Goal: Navigation & Orientation: Understand site structure

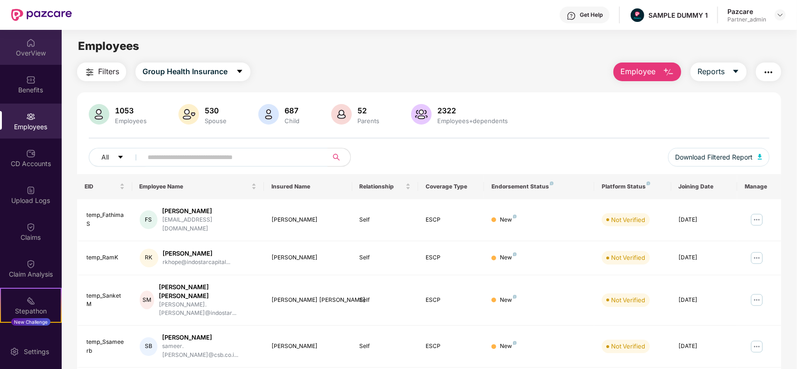
click at [35, 47] on div "OverView" at bounding box center [31, 47] width 62 height 35
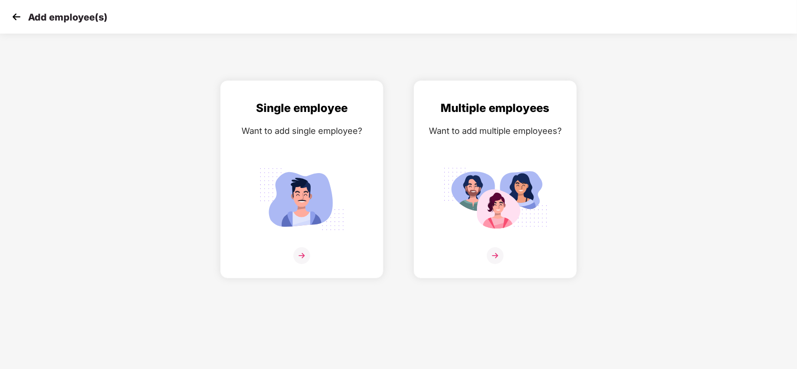
click at [21, 24] on img at bounding box center [16, 17] width 14 height 14
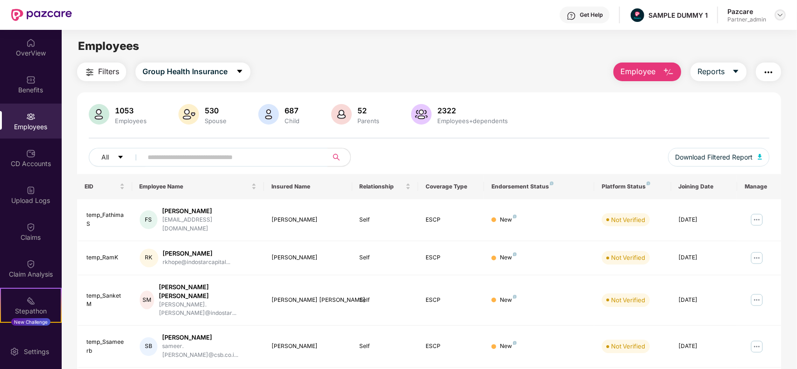
click at [783, 14] on img at bounding box center [779, 14] width 7 height 7
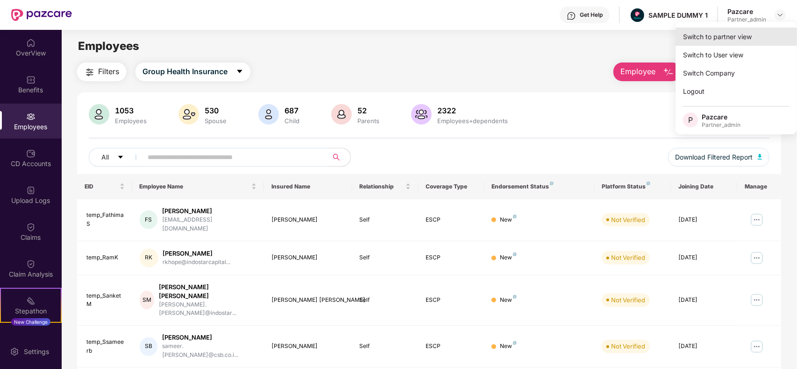
click at [731, 34] on div "Switch to partner view" at bounding box center [735, 37] width 121 height 18
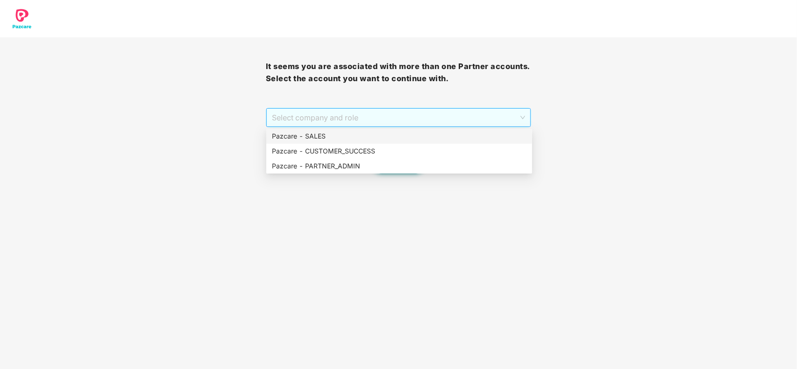
click at [409, 119] on span "Select company and role" at bounding box center [399, 118] width 254 height 18
click at [380, 159] on div "Pazcare - PARTNER_ADMIN" at bounding box center [399, 166] width 266 height 15
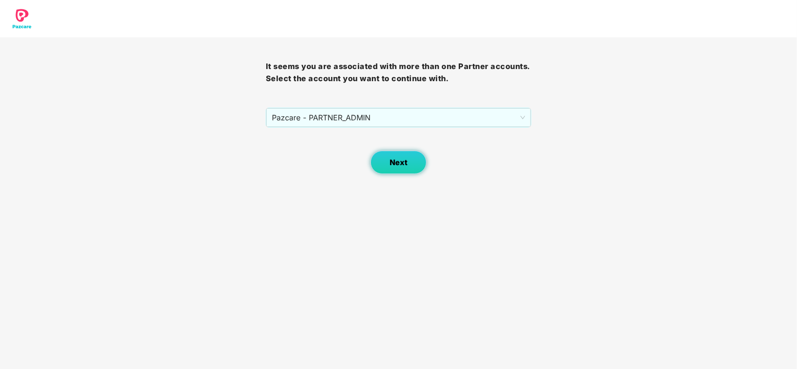
click at [390, 164] on span "Next" at bounding box center [399, 162] width 18 height 9
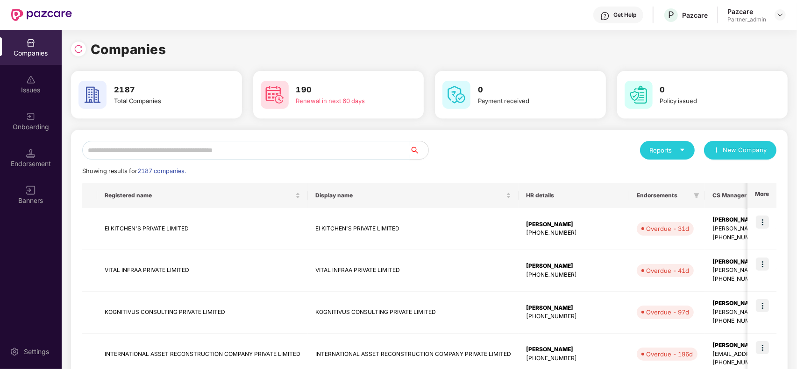
click at [183, 143] on input "text" at bounding box center [245, 150] width 327 height 19
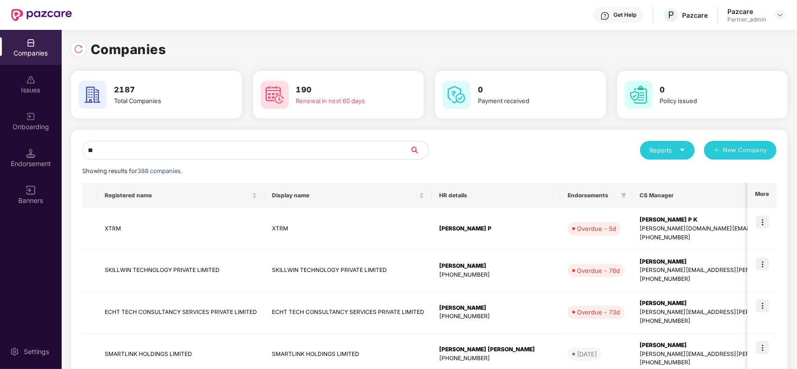
type input "*"
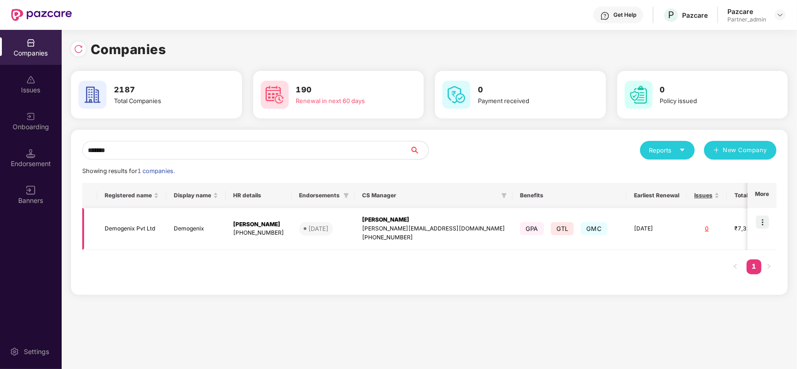
type input "*******"
click at [764, 218] on img at bounding box center [762, 222] width 13 height 13
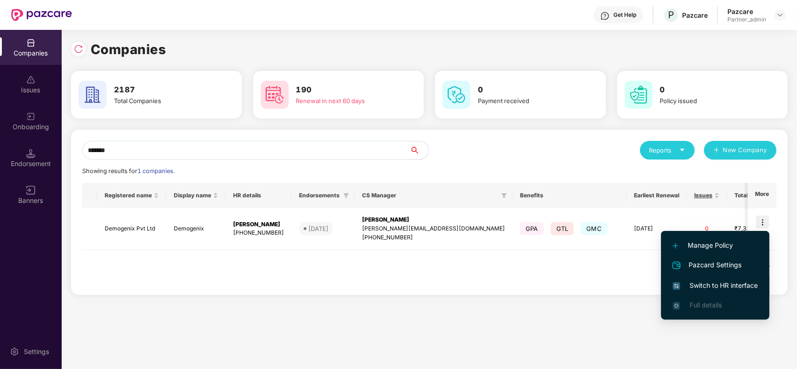
click at [706, 281] on span "Switch to HR interface" at bounding box center [715, 286] width 85 height 10
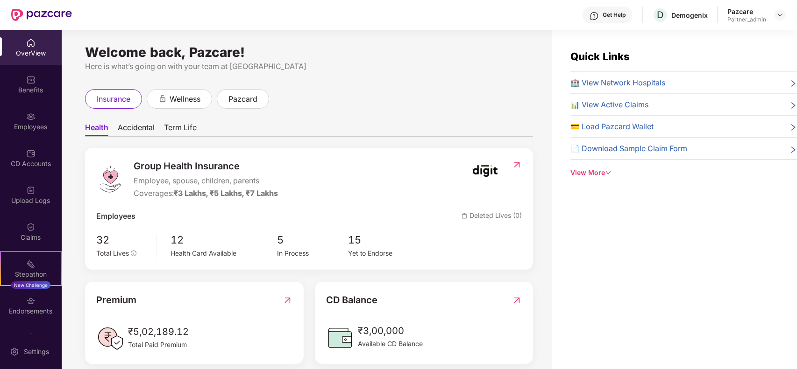
click at [188, 109] on div "Health Accidental Term Life Group Health Insurance Employee, spouse, children, …" at bounding box center [309, 336] width 448 height 455
click at [187, 104] on span "wellness" at bounding box center [185, 99] width 31 height 12
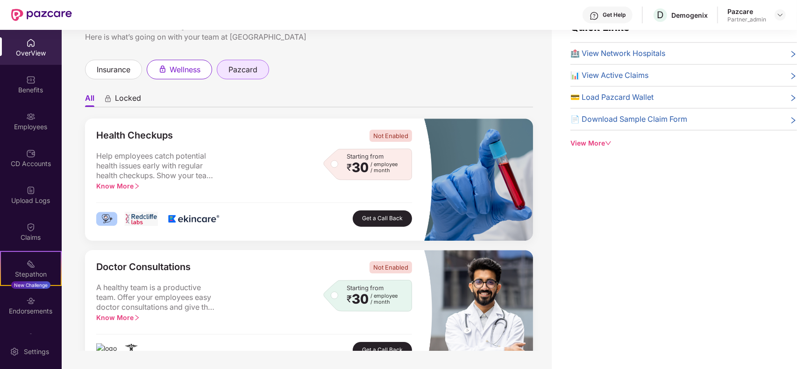
click at [238, 69] on span "pazcard" at bounding box center [242, 70] width 29 height 12
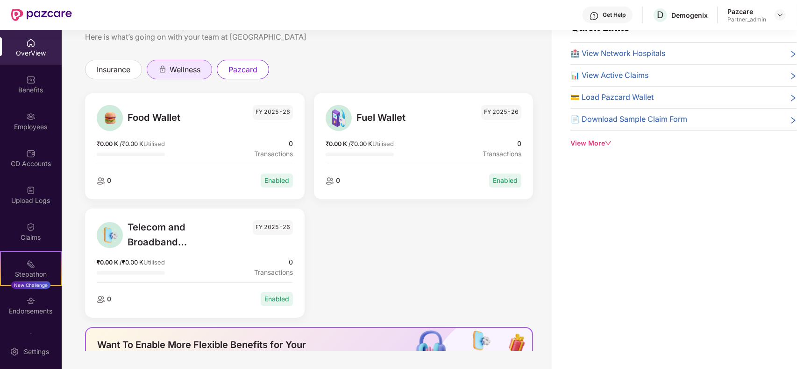
click at [180, 66] on span "wellness" at bounding box center [185, 70] width 31 height 12
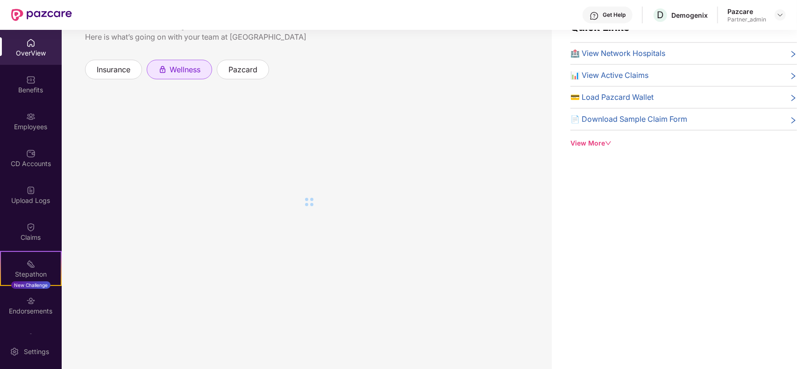
click at [180, 66] on span "wellness" at bounding box center [185, 70] width 31 height 12
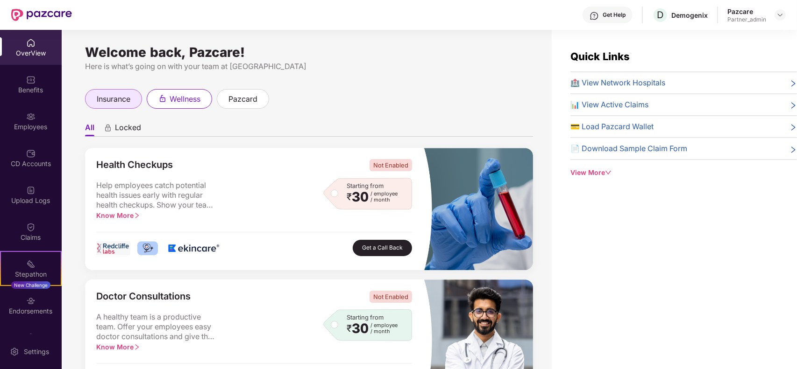
click at [127, 105] on span "insurance" at bounding box center [114, 99] width 34 height 12
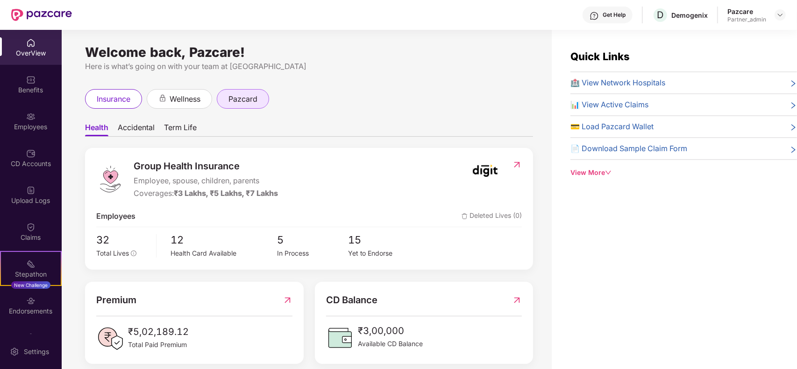
click at [240, 108] on div "pazcard" at bounding box center [243, 99] width 52 height 20
